Goal: Ask a question: Seek information or help from site administrators or community

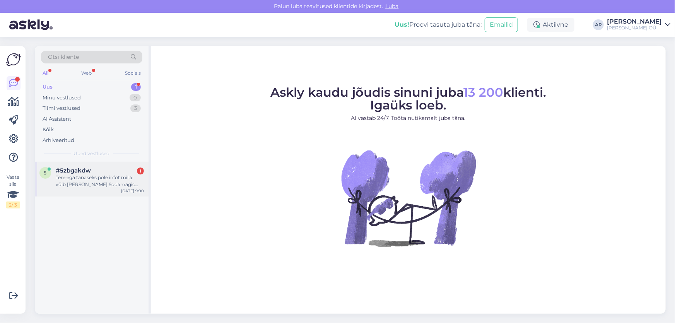
click at [112, 177] on div "Tere ega tänaseks pole infot millal võib [PERSON_NAME] Sodamagic CO2 vahetusgaa…" at bounding box center [100, 181] width 88 height 14
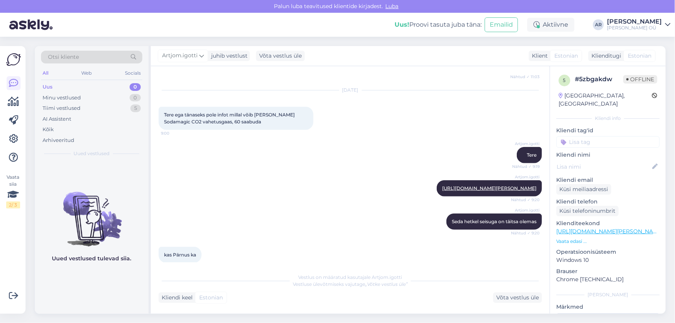
scroll to position [464, 0]
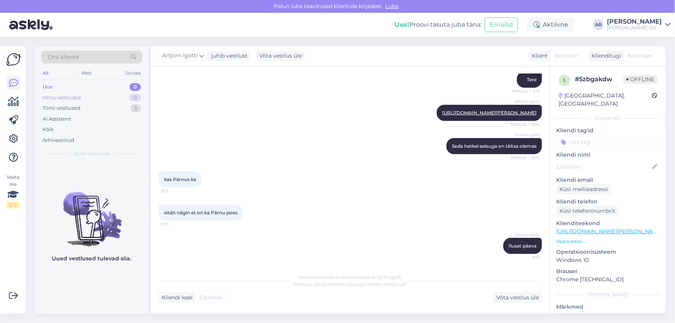
click at [99, 95] on div "Minu vestlused 0" at bounding box center [91, 97] width 101 height 11
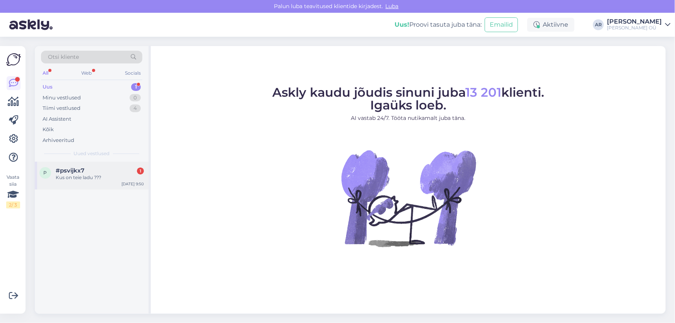
click at [56, 175] on div "Kus on teie ladu ???" at bounding box center [100, 177] width 88 height 7
